Goal: Use online tool/utility: Utilize a website feature to perform a specific function

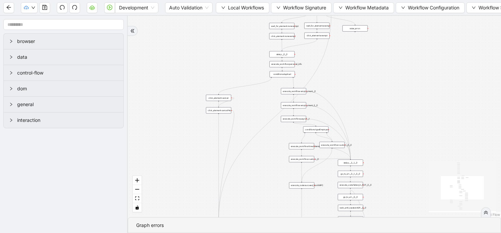
click at [174, 176] on div "trigger click_element:clickGoToHire delay: execute_workflow:personal_info delay…" at bounding box center [314, 117] width 373 height 202
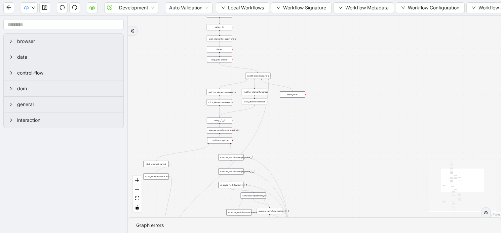
drag, startPoint x: 219, startPoint y: 49, endPoint x: 154, endPoint y: 102, distance: 83.4
click at [154, 102] on div "trigger click_element:clickGoToHire delay: execute_workflow:personal_info delay…" at bounding box center [314, 117] width 373 height 202
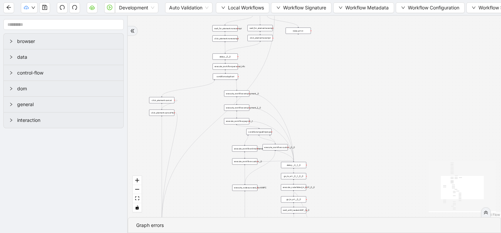
drag, startPoint x: 302, startPoint y: 153, endPoint x: 308, endPoint y: 89, distance: 64.2
click at [308, 89] on div "trigger click_element:clickGoToHire delay: execute_workflow:personal_info delay…" at bounding box center [314, 117] width 373 height 202
click at [229, 76] on div "conditions:duplicat" at bounding box center [225, 77] width 25 height 6
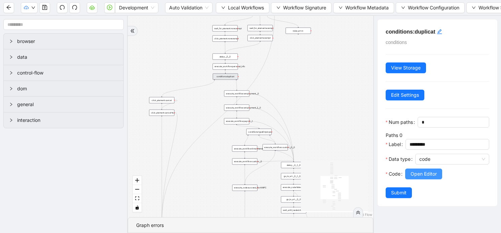
click at [414, 171] on span "Open Editor" at bounding box center [424, 174] width 26 height 7
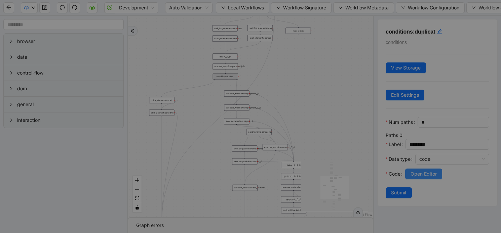
scroll to position [71, 0]
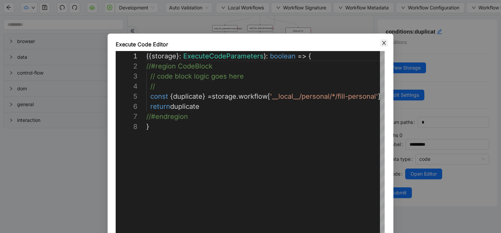
click at [383, 43] on icon "close" at bounding box center [384, 43] width 4 height 4
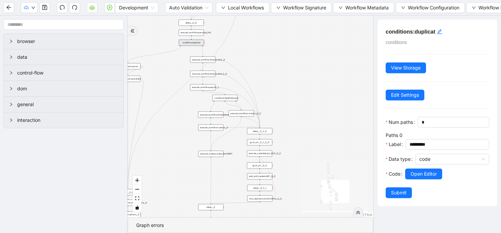
drag, startPoint x: 200, startPoint y: 104, endPoint x: 171, endPoint y: 71, distance: 44.6
click at [167, 71] on div "trigger click_element:clickGoToHire delay: execute_workflow:personal_info delay…" at bounding box center [251, 117] width 246 height 202
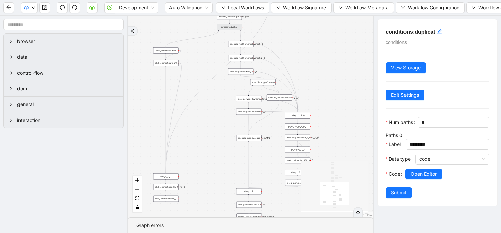
drag, startPoint x: 272, startPoint y: 60, endPoint x: 310, endPoint y: 43, distance: 41.6
click at [310, 43] on div "trigger click_element:clickGoToHire delay: execute_workflow:personal_info delay…" at bounding box center [251, 117] width 246 height 202
click at [248, 43] on div "execute_workflow:employment__0" at bounding box center [241, 44] width 25 height 6
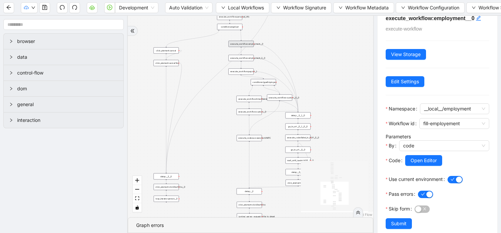
scroll to position [24, 0]
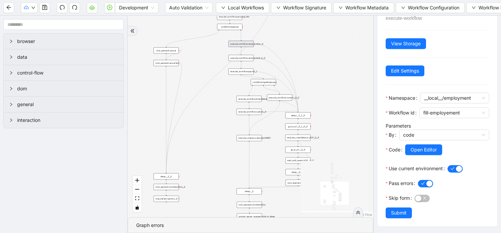
click at [425, 150] on span "Open Editor" at bounding box center [424, 149] width 26 height 7
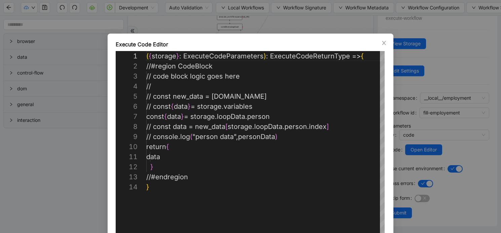
scroll to position [101, 0]
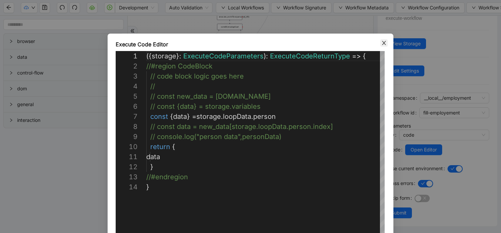
click at [385, 42] on icon "close" at bounding box center [383, 42] width 5 height 5
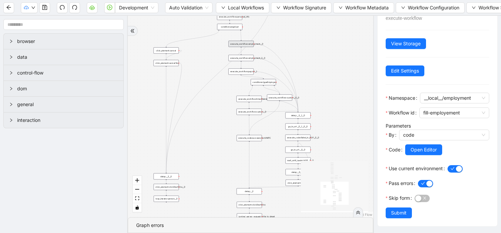
click at [247, 58] on div "execute_workflow:employment_2__0" at bounding box center [241, 58] width 25 height 6
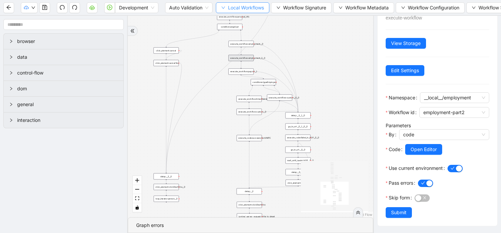
click at [225, 8] on icon "down" at bounding box center [223, 8] width 4 height 4
click at [234, 18] on span "Select" at bounding box center [243, 20] width 44 height 7
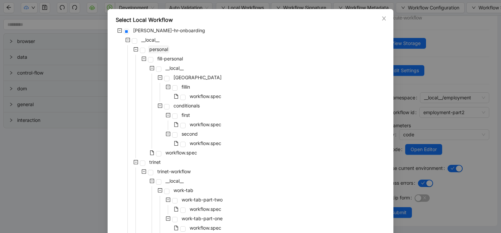
scroll to position [24, 0]
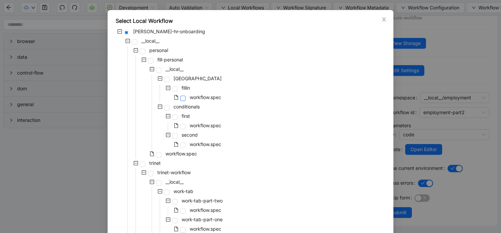
click at [182, 99] on span at bounding box center [182, 98] width 5 height 5
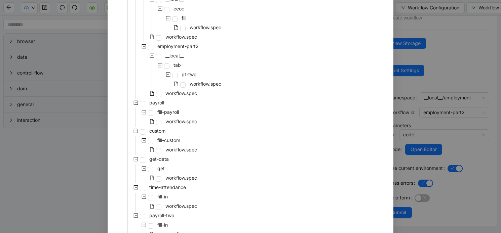
scroll to position [431, 0]
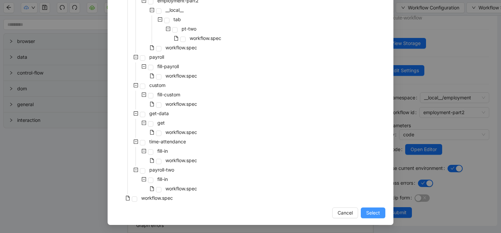
click at [366, 210] on span "Select" at bounding box center [373, 213] width 14 height 7
click at [372, 213] on div "React Flow" at bounding box center [364, 214] width 20 height 5
